Goal: Task Accomplishment & Management: Manage account settings

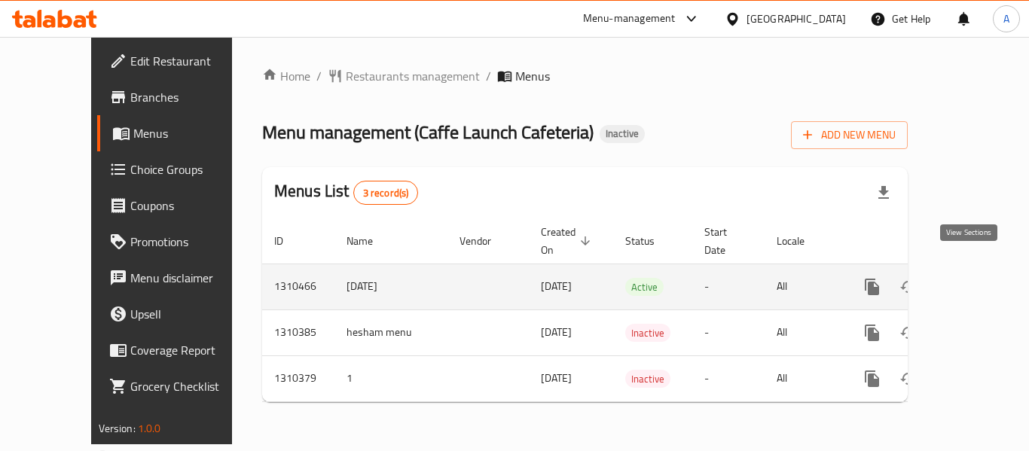
click at [971, 278] on icon "enhanced table" at bounding box center [980, 287] width 18 height 18
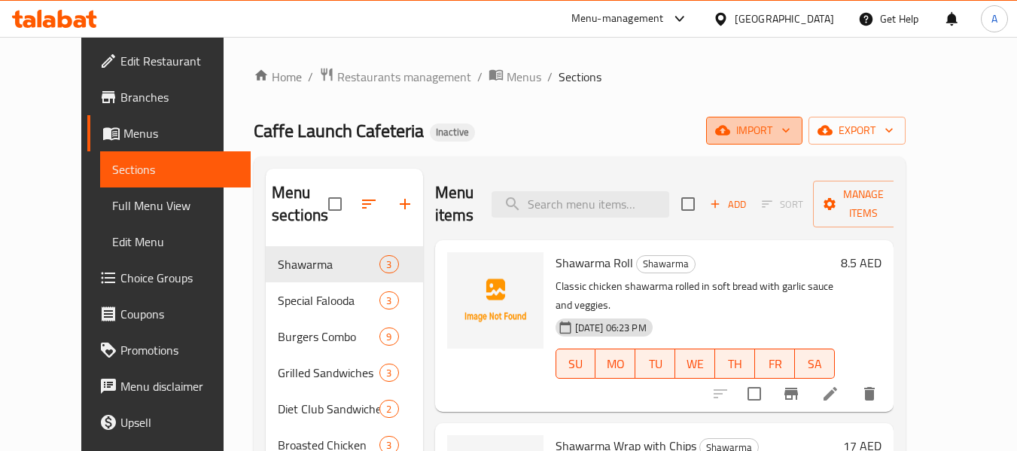
click at [791, 130] on span "import" at bounding box center [754, 130] width 72 height 19
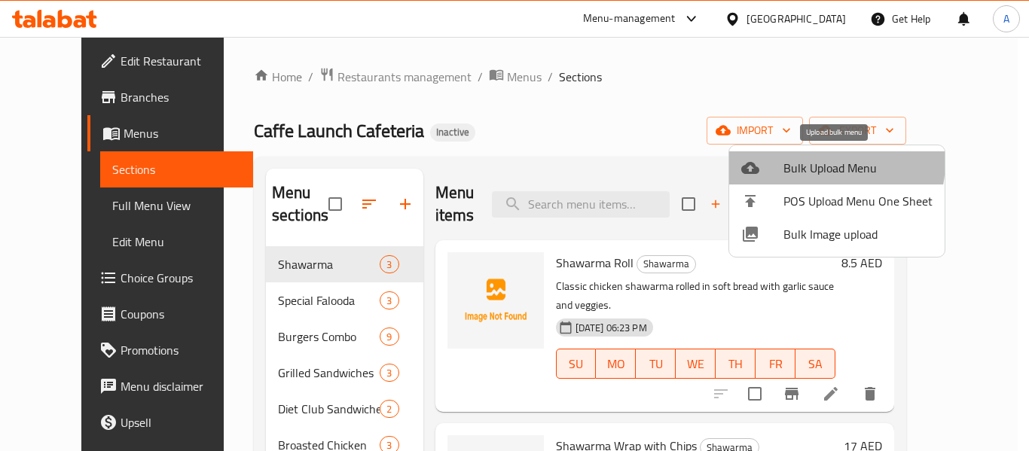
click at [805, 160] on span "Bulk Upload Menu" at bounding box center [857, 168] width 149 height 18
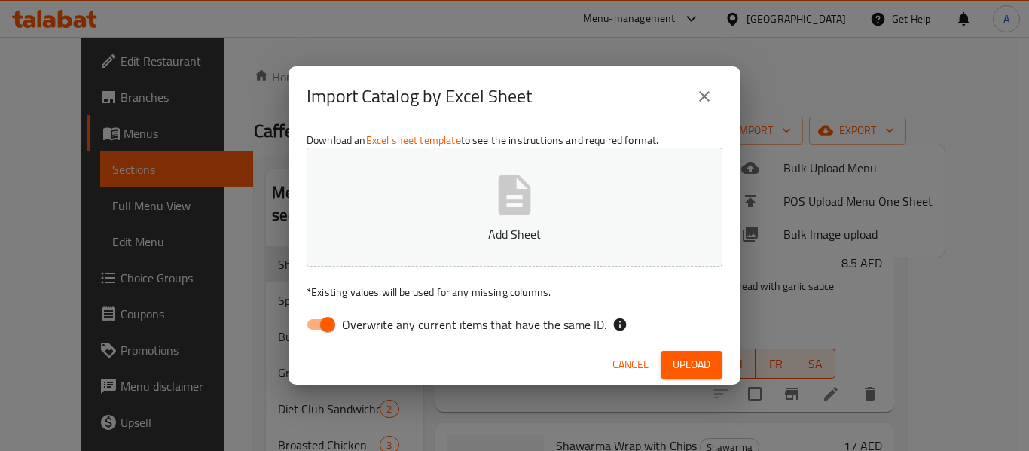
click at [413, 309] on div "Download an Excel sheet template to see the instructions and required format. A…" at bounding box center [514, 236] width 452 height 218
click at [409, 319] on label "Overwrite any current items that have the same ID." at bounding box center [452, 324] width 308 height 29
click at [409, 319] on span "Overwrite any current items that have the same ID." at bounding box center [474, 325] width 264 height 18
click at [370, 319] on input "Overwrite any current items that have the same ID." at bounding box center [328, 324] width 86 height 29
checkbox input "false"
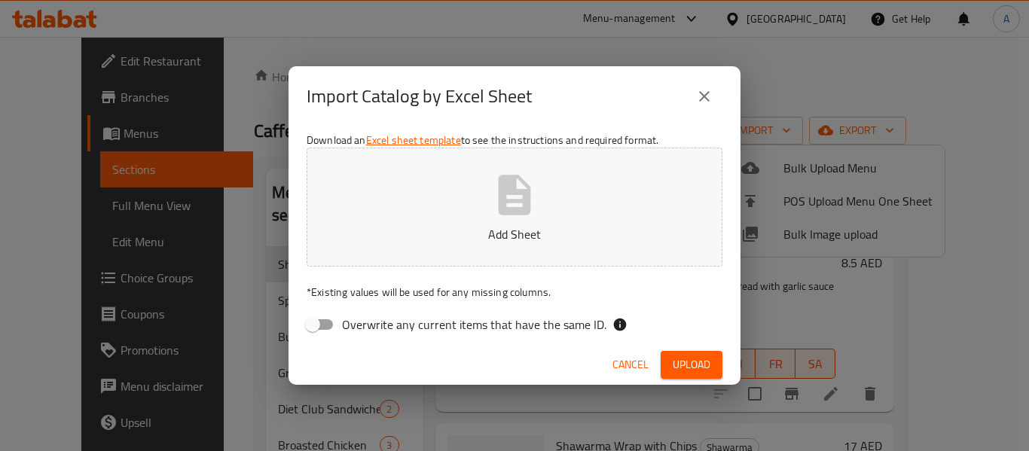
click at [441, 233] on p "Add Sheet" at bounding box center [514, 234] width 369 height 18
click at [717, 365] on button "Upload" at bounding box center [691, 365] width 62 height 28
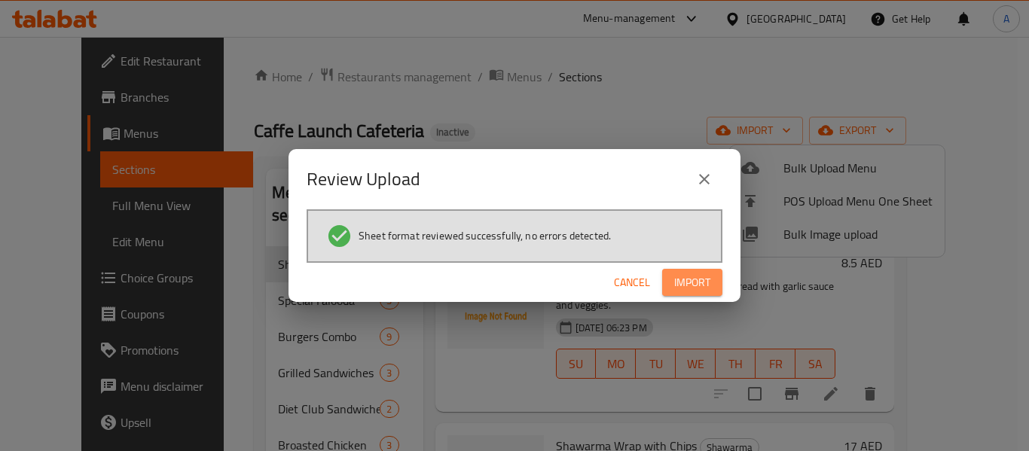
click at [690, 291] on span "Import" at bounding box center [692, 282] width 36 height 19
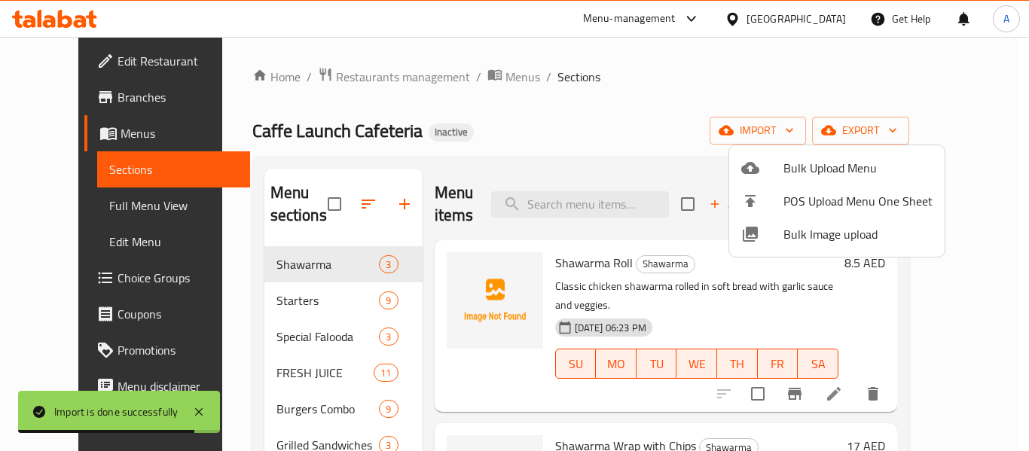
click at [535, 133] on div at bounding box center [514, 225] width 1029 height 451
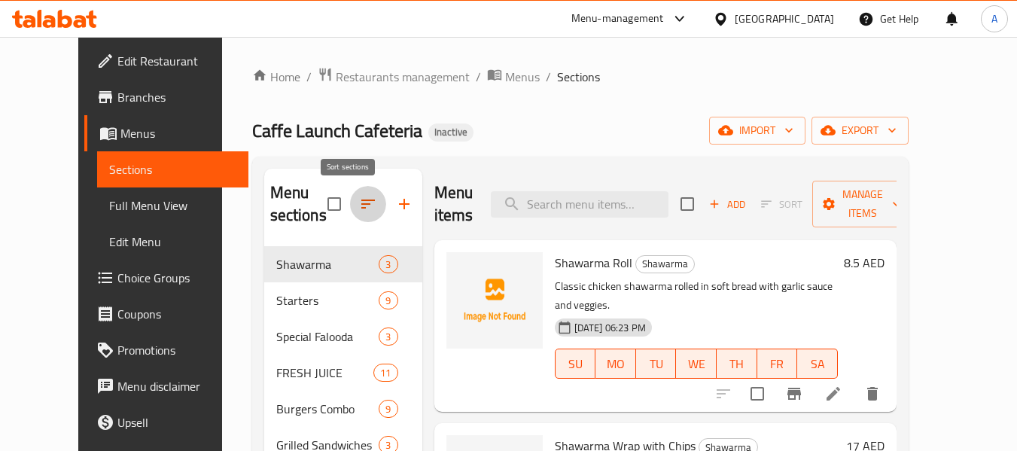
click at [359, 199] on icon "button" at bounding box center [368, 204] width 18 height 18
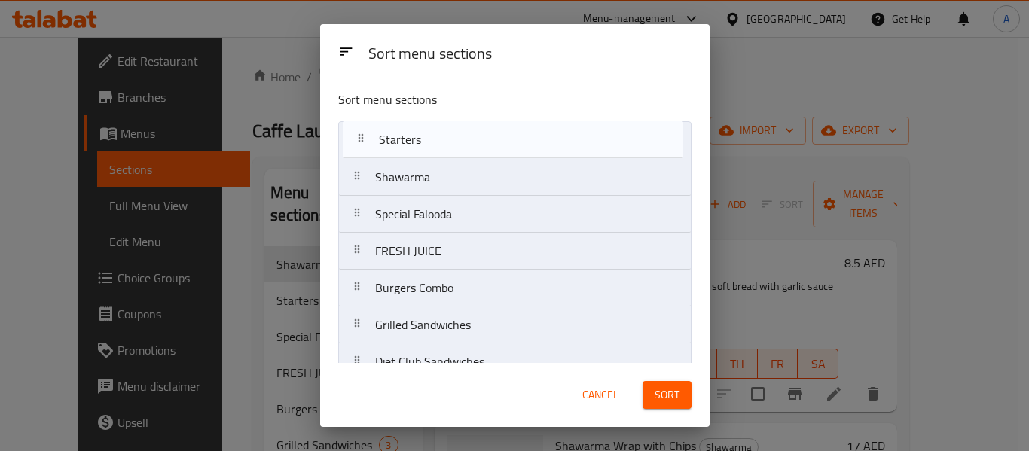
drag, startPoint x: 461, startPoint y: 183, endPoint x: 463, endPoint y: 140, distance: 43.0
click at [463, 140] on nav "Shawarma Starters Special Falooda FRESH JUICE Burgers Combo Grilled Sandwiches …" at bounding box center [514, 288] width 353 height 334
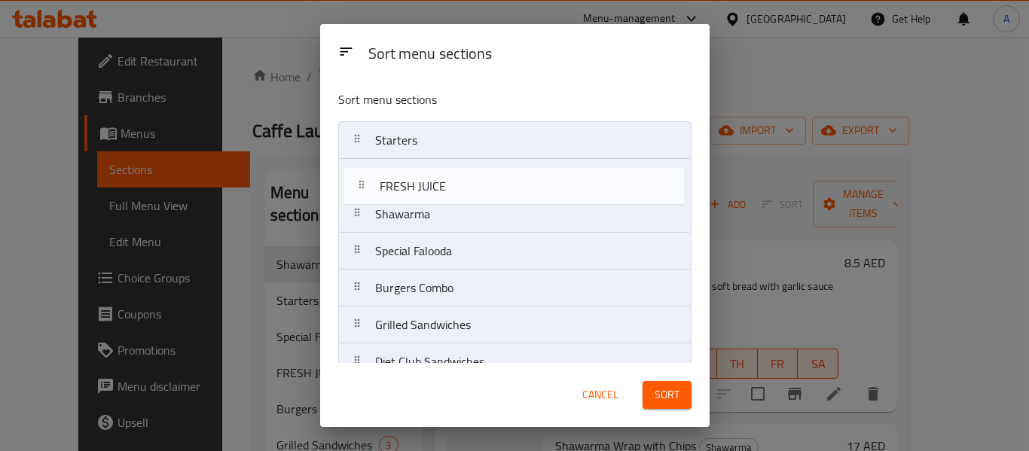
drag, startPoint x: 455, startPoint y: 261, endPoint x: 459, endPoint y: 184, distance: 76.9
click at [459, 184] on nav "Starters Shawarma Special Falooda FRESH JUICE Burgers Combo Grilled Sandwiches …" at bounding box center [514, 288] width 353 height 334
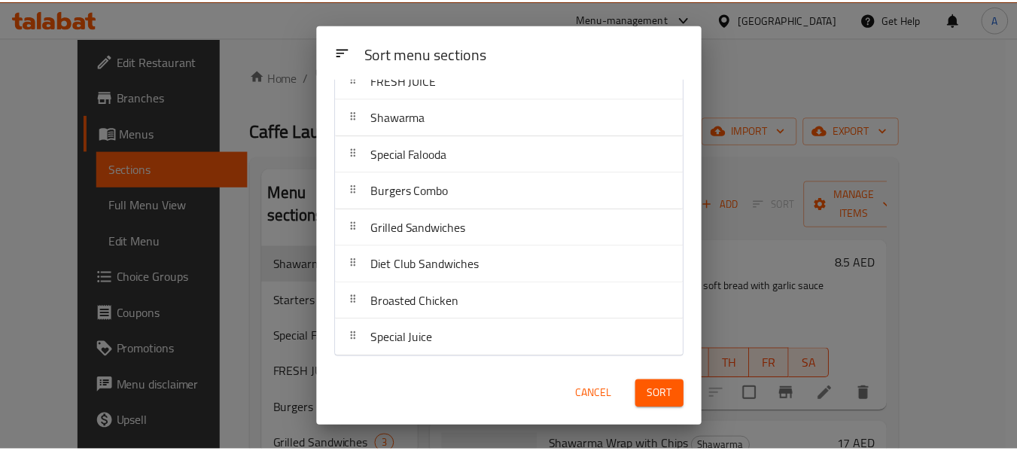
scroll to position [98, 0]
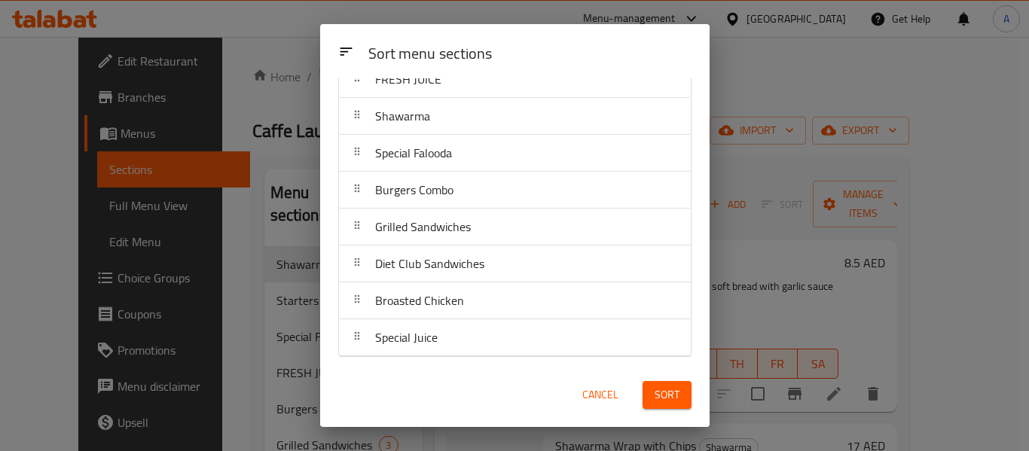
click at [677, 404] on button "Sort" at bounding box center [666, 395] width 49 height 28
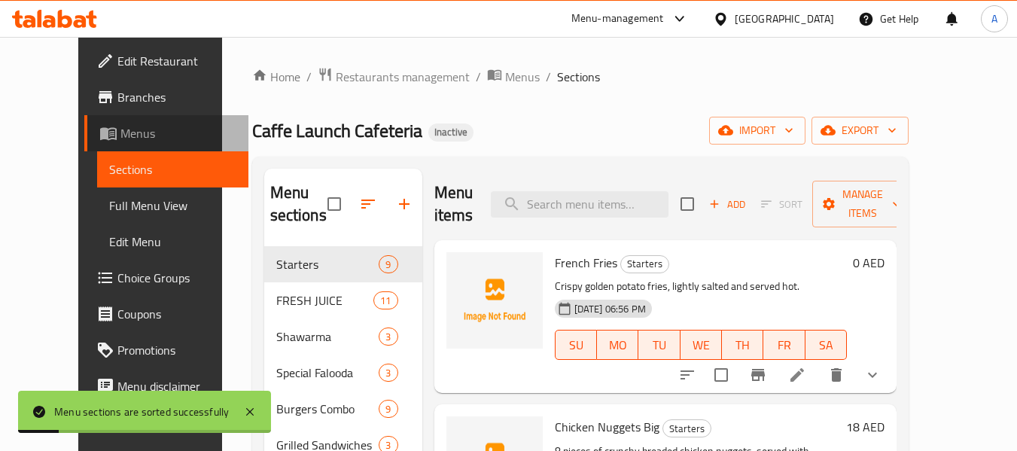
click at [120, 138] on span "Menus" at bounding box center [178, 133] width 116 height 18
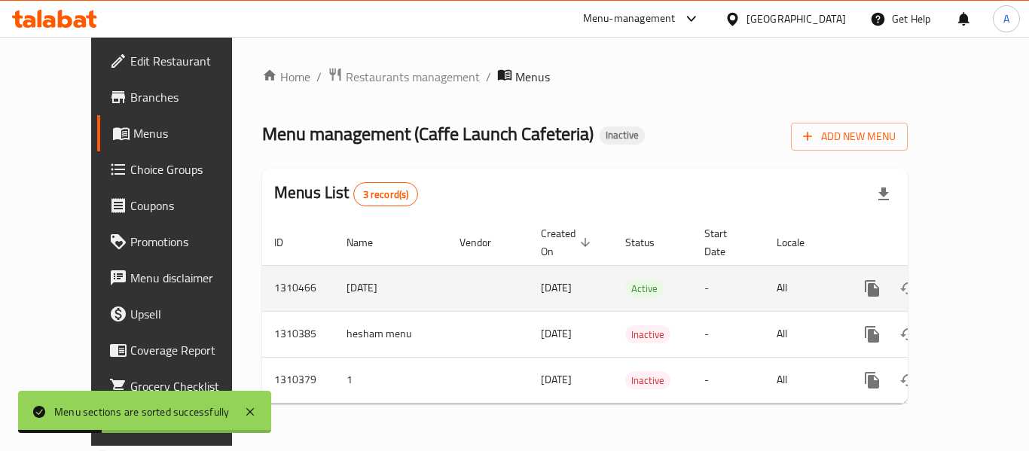
click at [973, 279] on icon "enhanced table" at bounding box center [980, 288] width 18 height 18
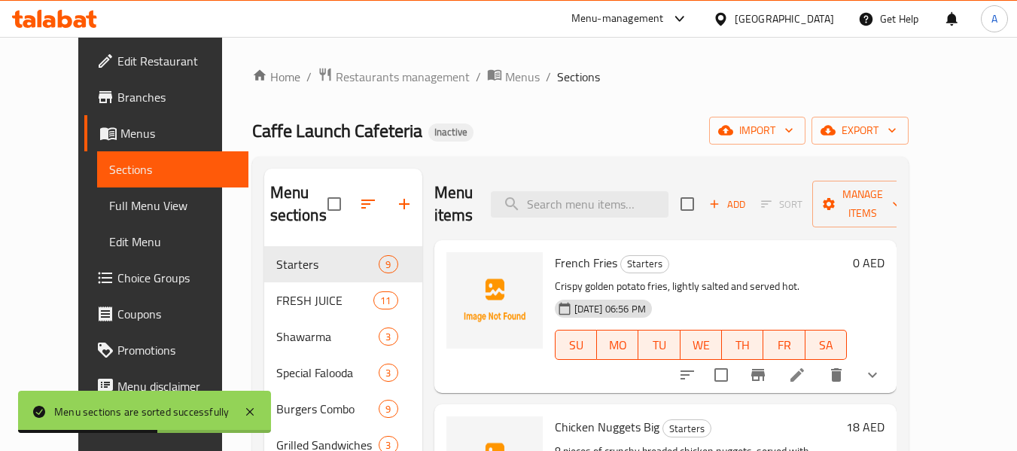
click at [109, 214] on span "Full Menu View" at bounding box center [172, 206] width 127 height 18
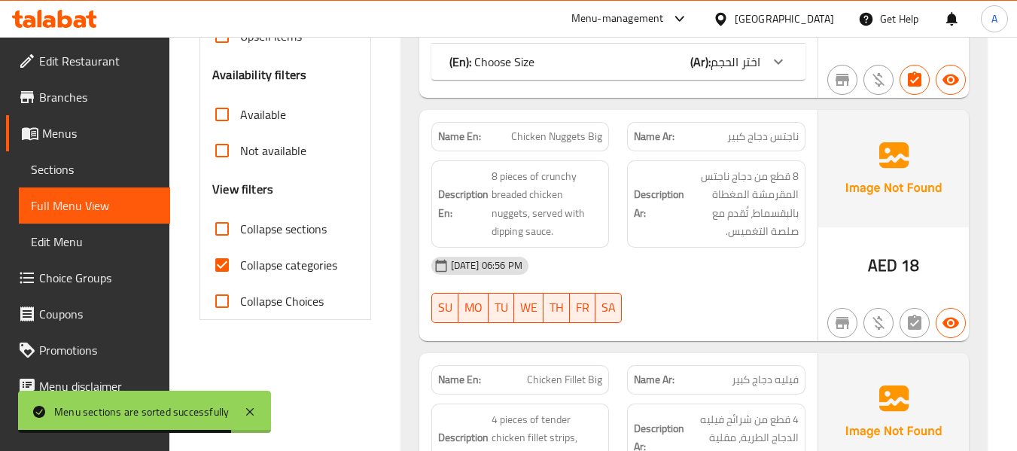
scroll to position [452, 0]
click at [303, 273] on span "Collapse categories" at bounding box center [288, 264] width 97 height 18
click at [240, 273] on input "Collapse categories" at bounding box center [222, 264] width 36 height 36
checkbox input "false"
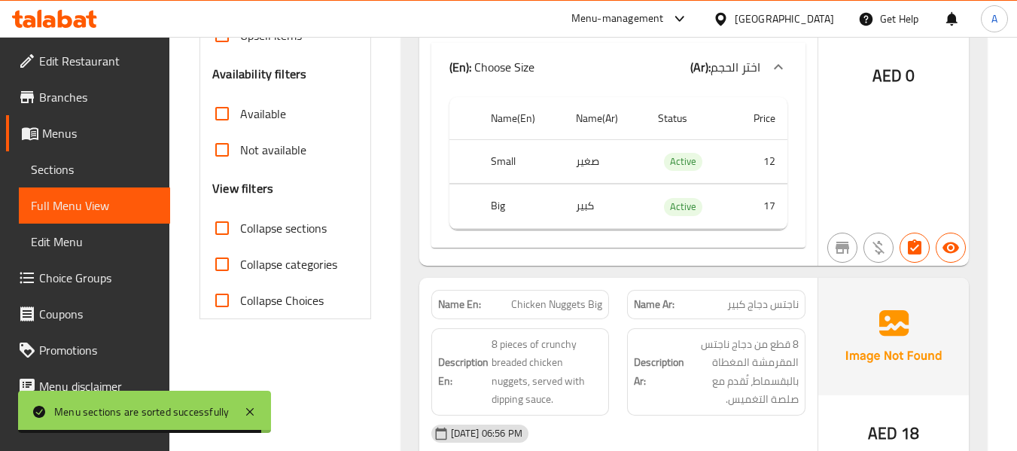
click at [303, 235] on span "Collapse sections" at bounding box center [283, 228] width 87 height 18
click at [240, 235] on input "Collapse sections" at bounding box center [222, 228] width 36 height 36
checkbox input "true"
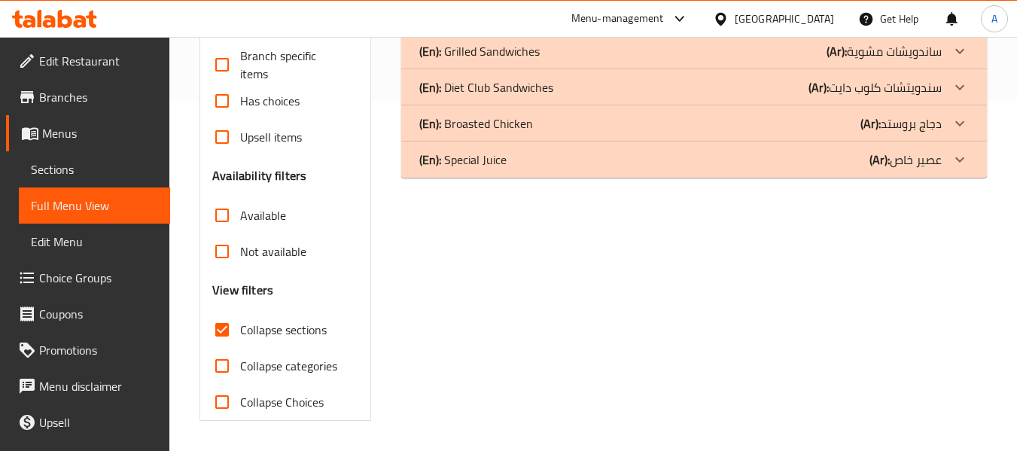
scroll to position [49, 0]
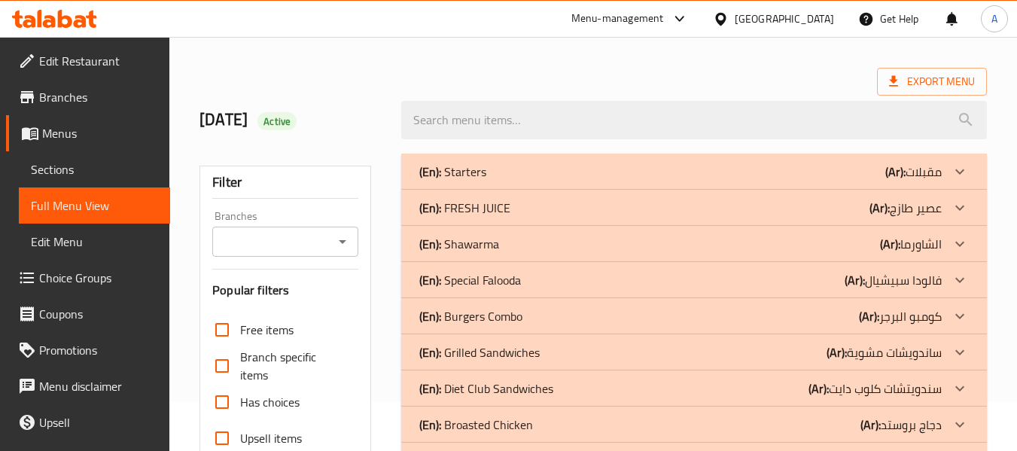
click at [690, 185] on div "(En): Starters (Ar): مقبلات" at bounding box center [694, 172] width 586 height 36
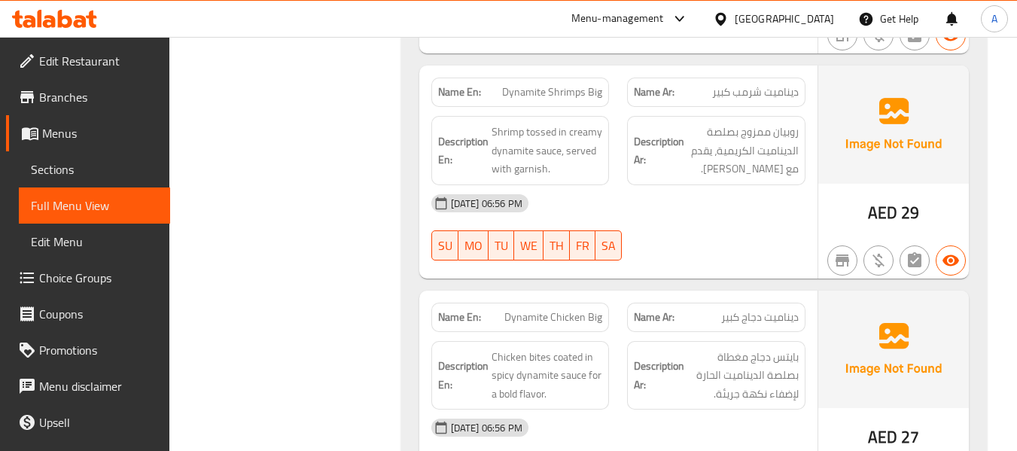
scroll to position [2727, 0]
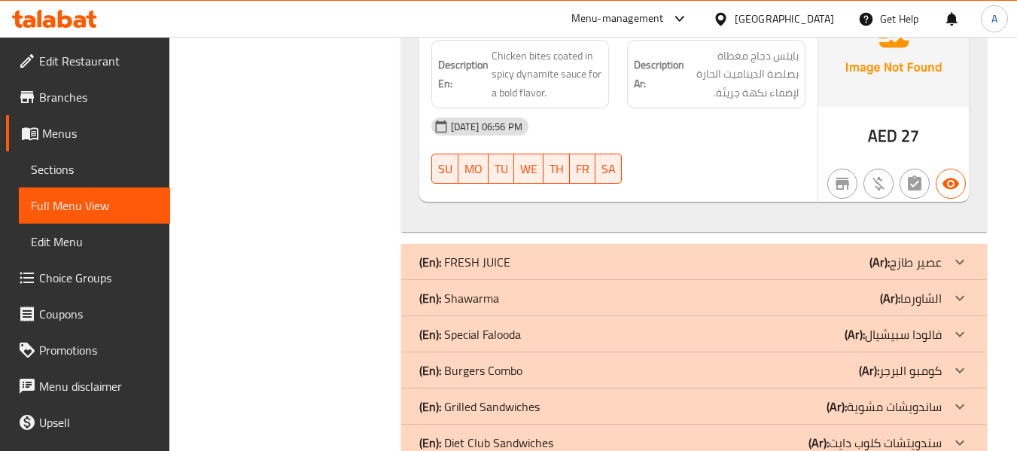
click at [681, 244] on div "(En): FRESH JUICE (Ar): عصير طازج" at bounding box center [694, 262] width 586 height 36
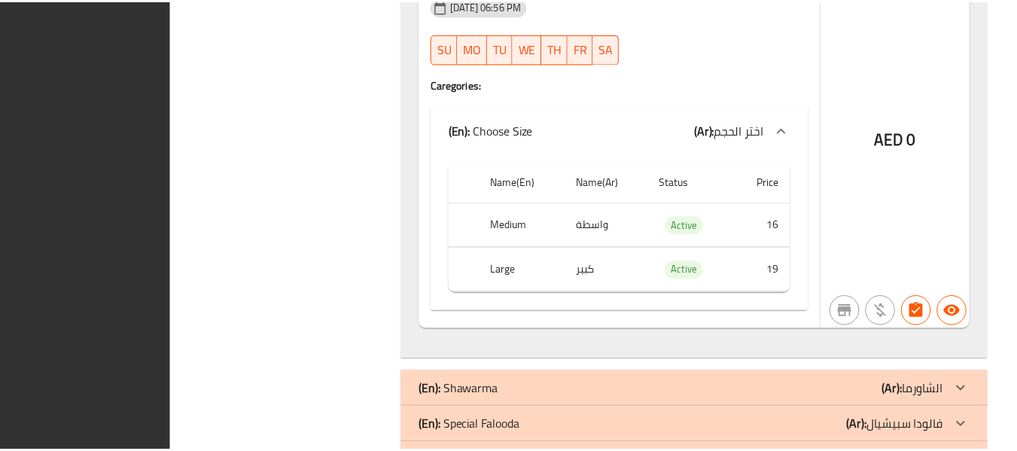
scroll to position [7940, 0]
